Goal: Transaction & Acquisition: Download file/media

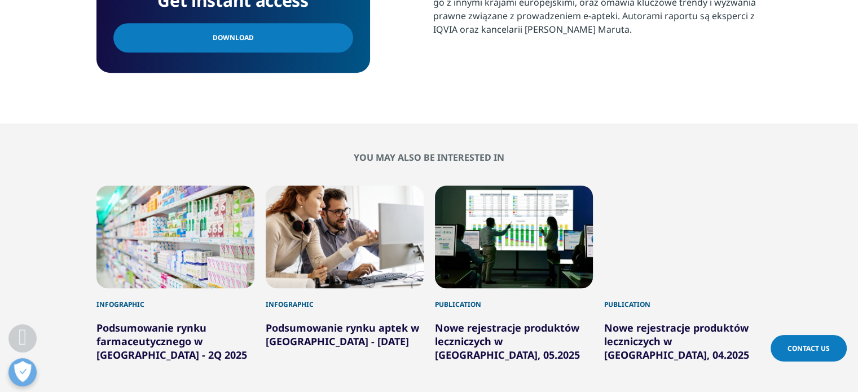
scroll to position [564, 0]
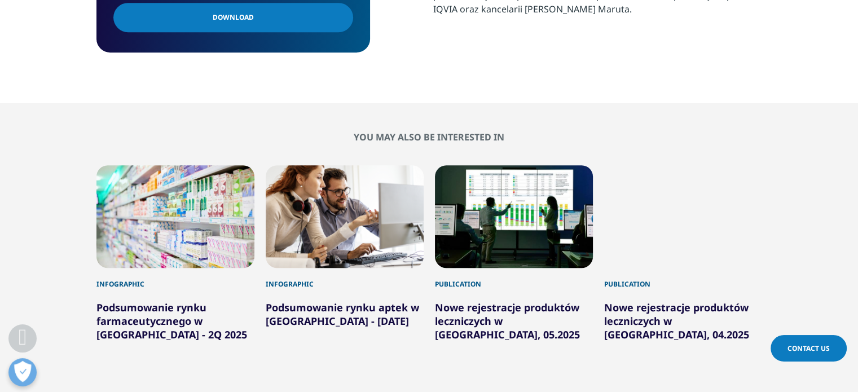
click at [135, 323] on link "Podsumowanie rynku farmaceutycznego w [GEOGRAPHIC_DATA] - 2Q 2025" at bounding box center [171, 321] width 151 height 41
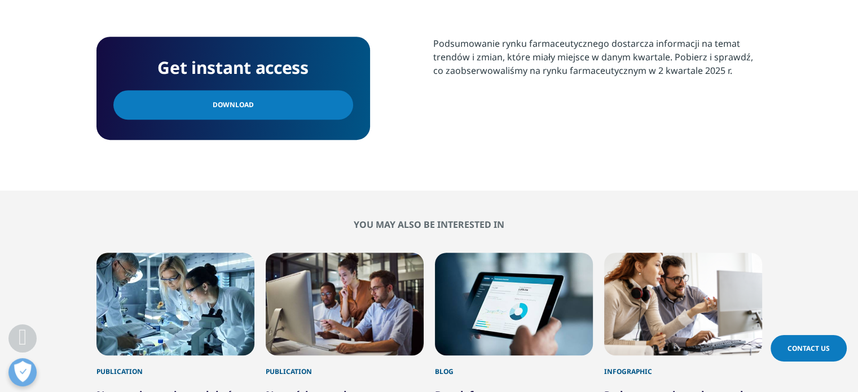
scroll to position [508, 0]
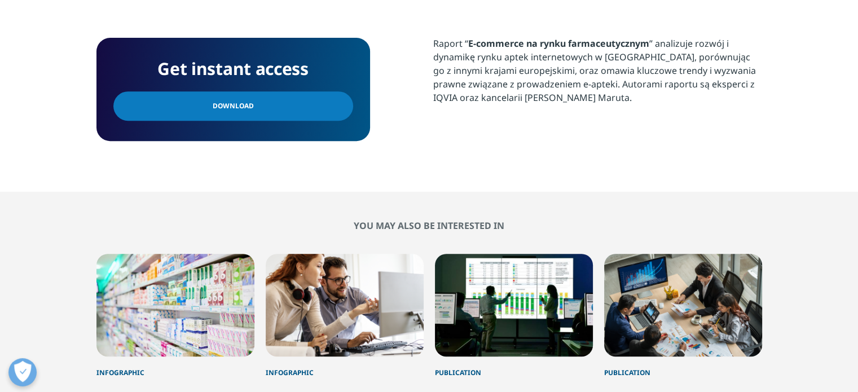
scroll to position [338, 0]
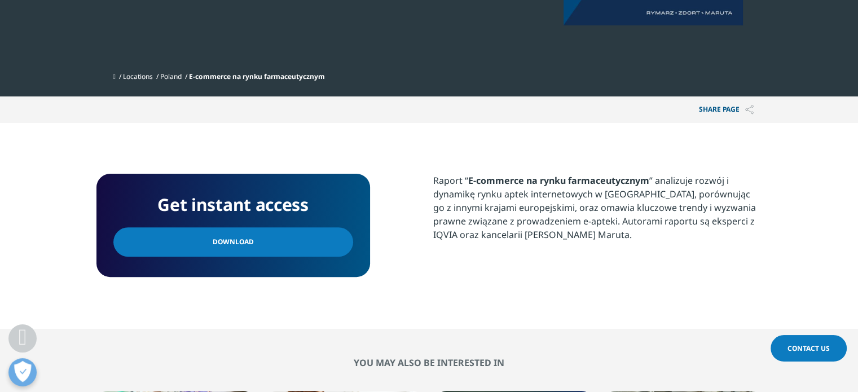
click at [263, 241] on link "Download" at bounding box center [233, 241] width 240 height 29
